Goal: Communication & Community: Participate in discussion

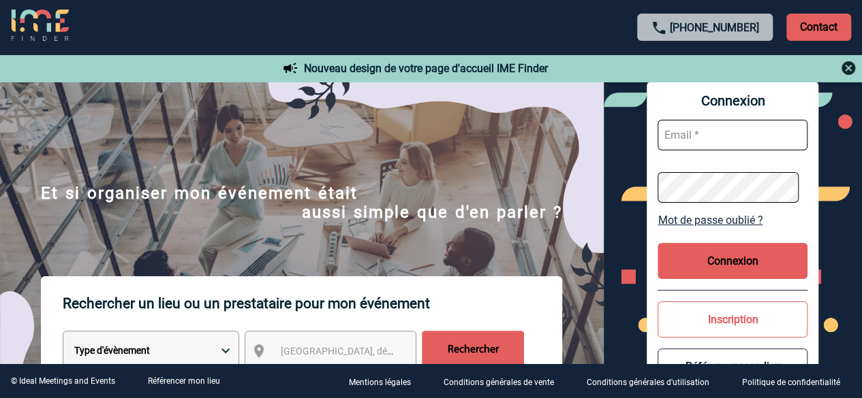
type input "aude.baccino@capgemini.com"
click at [721, 261] on button "Connexion" at bounding box center [732, 261] width 150 height 36
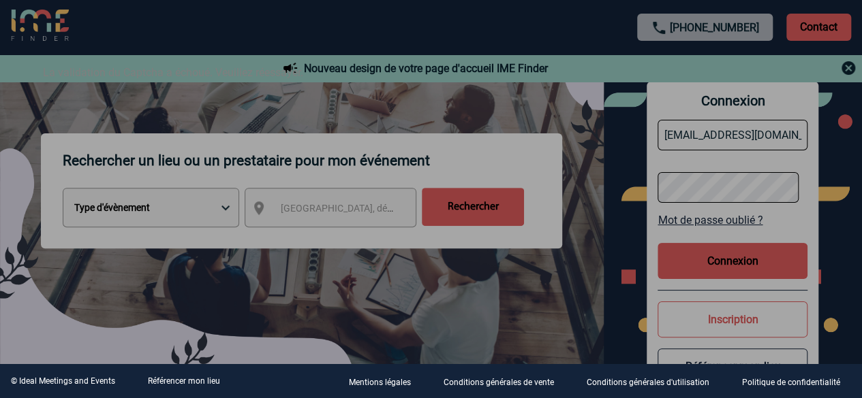
scroll to position [129, 0]
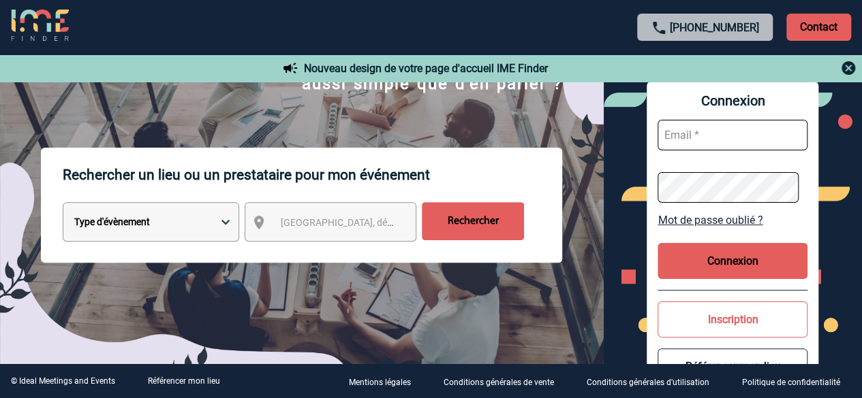
scroll to position [129, 0]
type input "[EMAIL_ADDRESS][DOMAIN_NAME]"
click at [722, 262] on button "Connexion" at bounding box center [732, 261] width 150 height 36
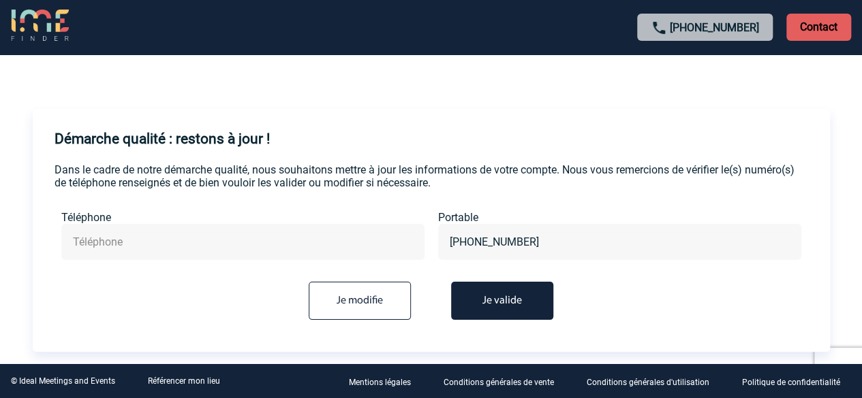
click at [503, 302] on button "Je valide" at bounding box center [502, 301] width 102 height 38
click at [500, 303] on button "Je valide" at bounding box center [502, 301] width 102 height 38
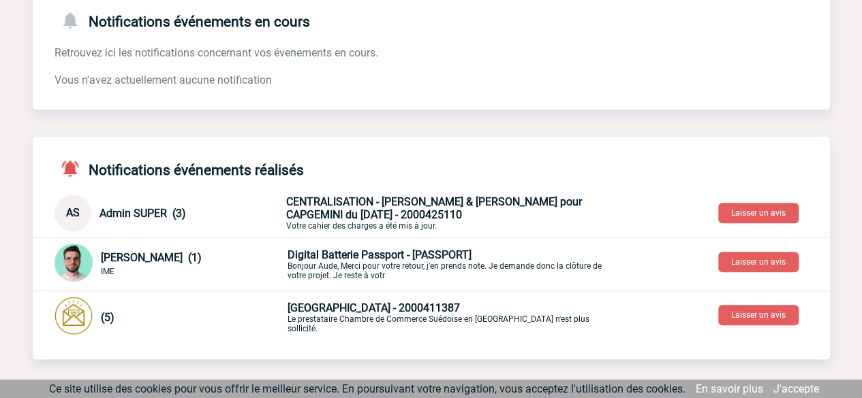
scroll to position [240, 0]
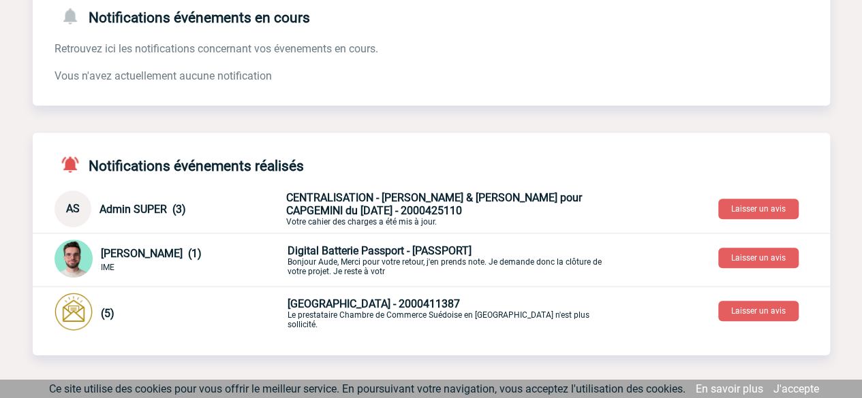
click at [379, 217] on p "CENTRALISATION - Matthieu & Pauline pour CAPGEMINI du 27 mars - 2000425110 Votr…" at bounding box center [446, 208] width 320 height 35
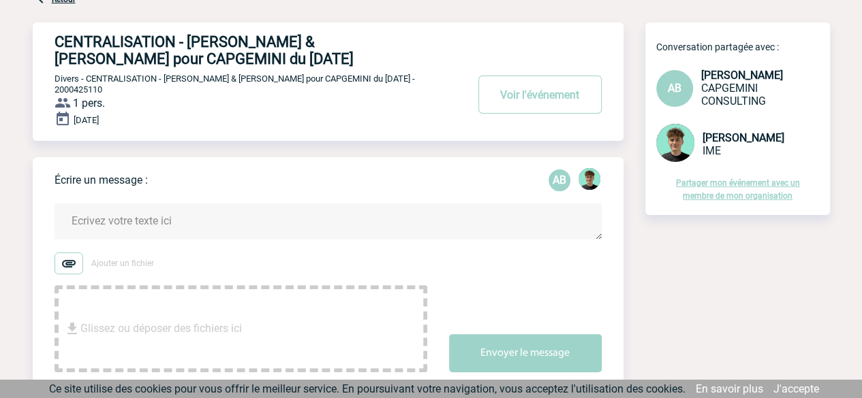
scroll to position [63, 0]
